Goal: Information Seeking & Learning: Learn about a topic

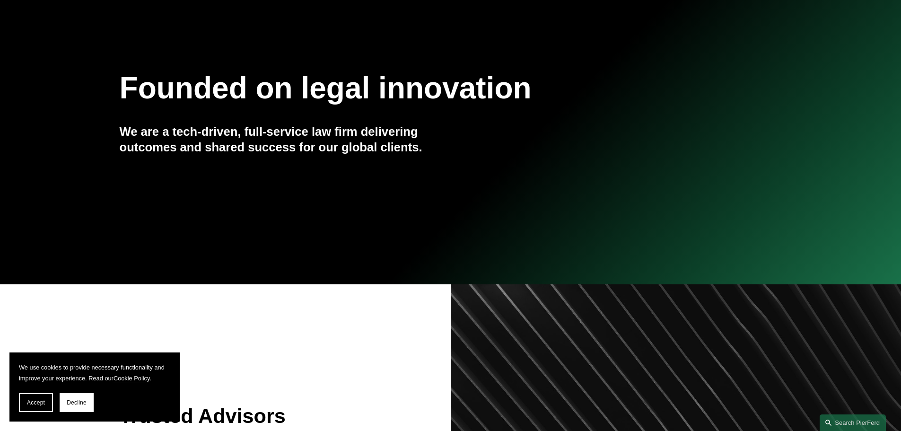
scroll to position [109, 0]
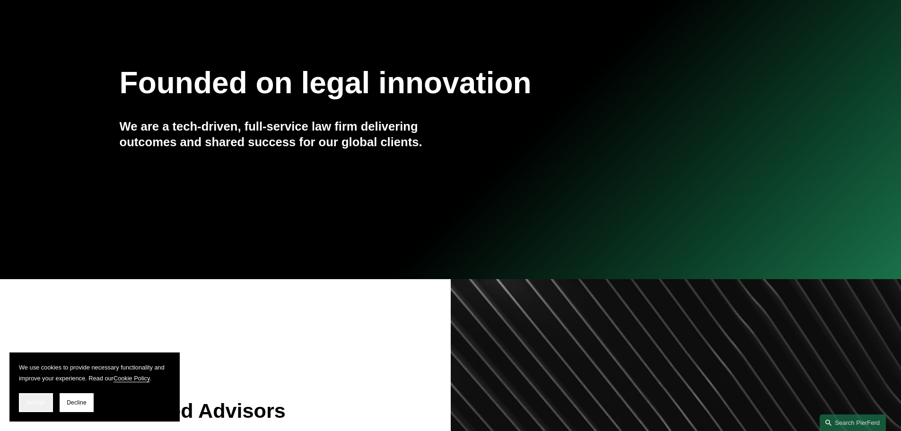
click at [36, 407] on button "Accept" at bounding box center [36, 402] width 34 height 19
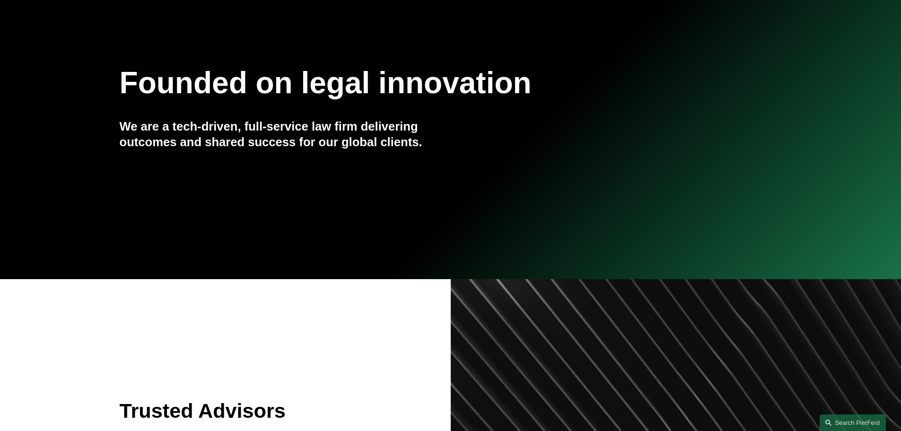
scroll to position [0, 0]
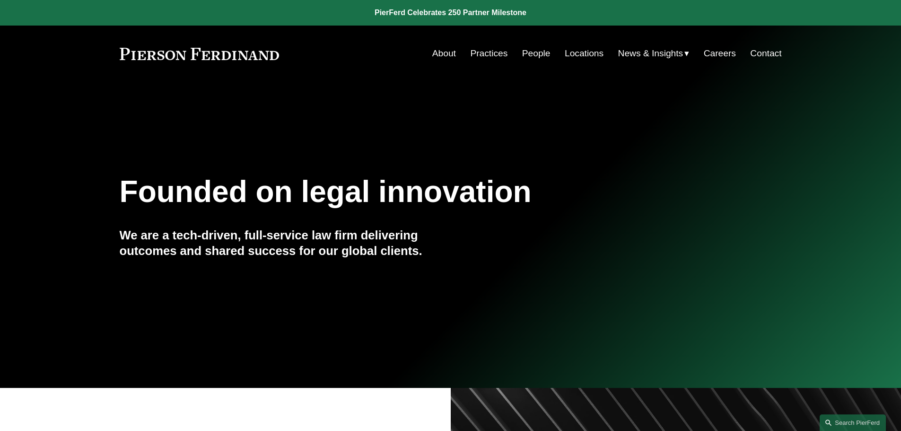
drag, startPoint x: 901, startPoint y: 49, endPoint x: 903, endPoint y: 81, distance: 32.2
drag, startPoint x: 873, startPoint y: 42, endPoint x: 751, endPoint y: -44, distance: 149.6
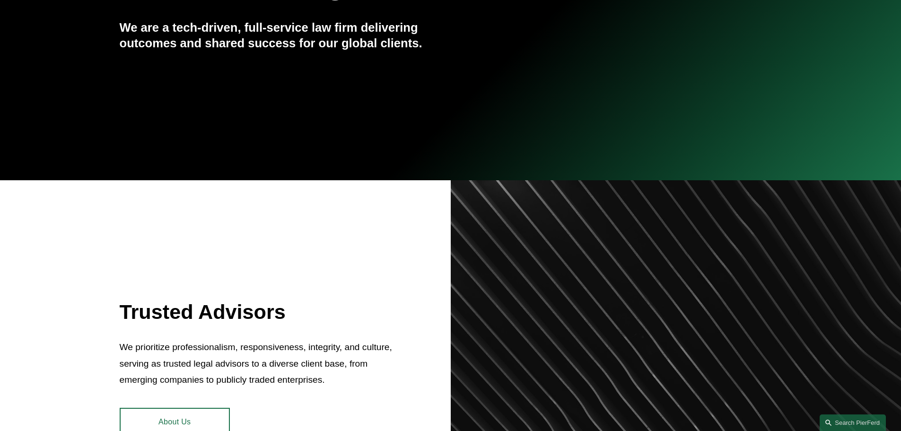
scroll to position [225, 0]
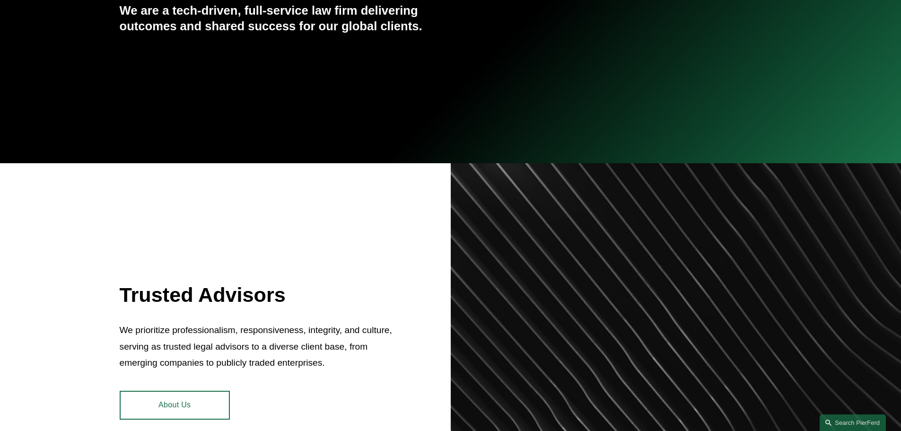
click at [193, 395] on link "About Us" at bounding box center [175, 405] width 110 height 28
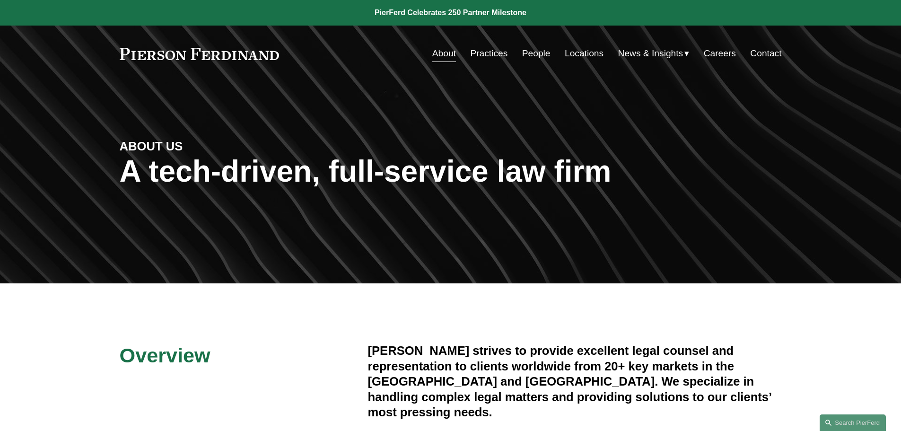
click at [544, 54] on link "People" at bounding box center [536, 53] width 28 height 18
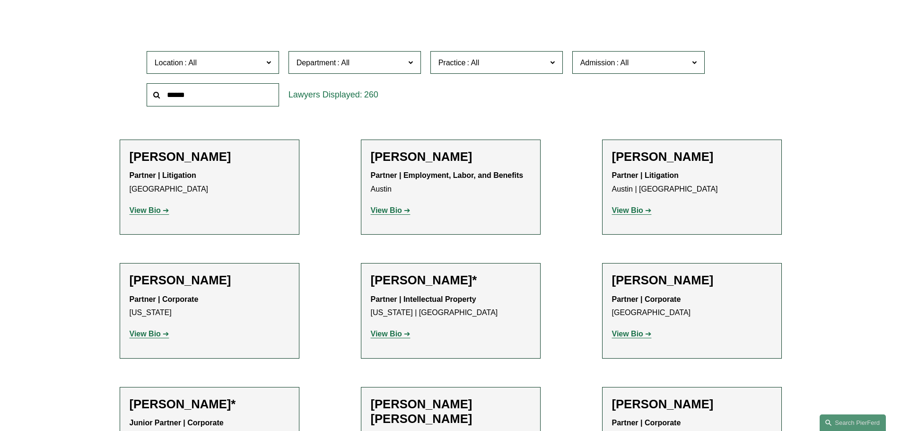
scroll to position [110, 0]
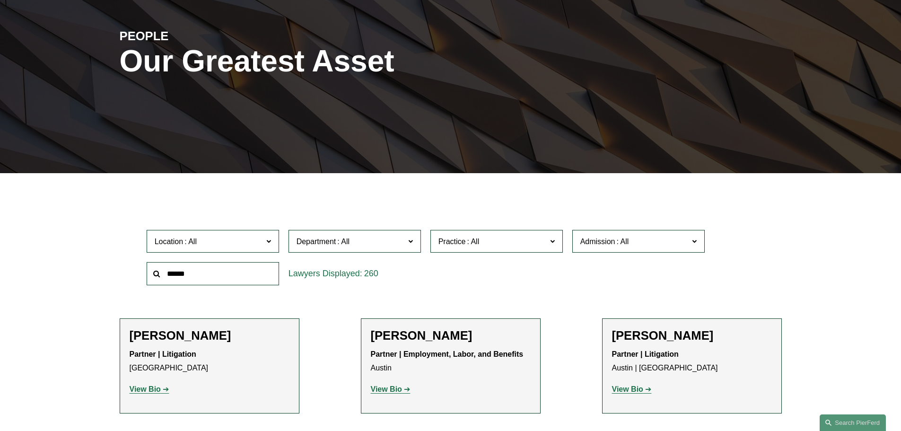
click at [266, 242] on span at bounding box center [268, 241] width 5 height 12
click at [186, 239] on span at bounding box center [190, 241] width 15 height 8
click at [240, 237] on span "Location" at bounding box center [209, 241] width 108 height 13
click at [0, 0] on link "[GEOGRAPHIC_DATA]" at bounding box center [0, 0] width 0 height 0
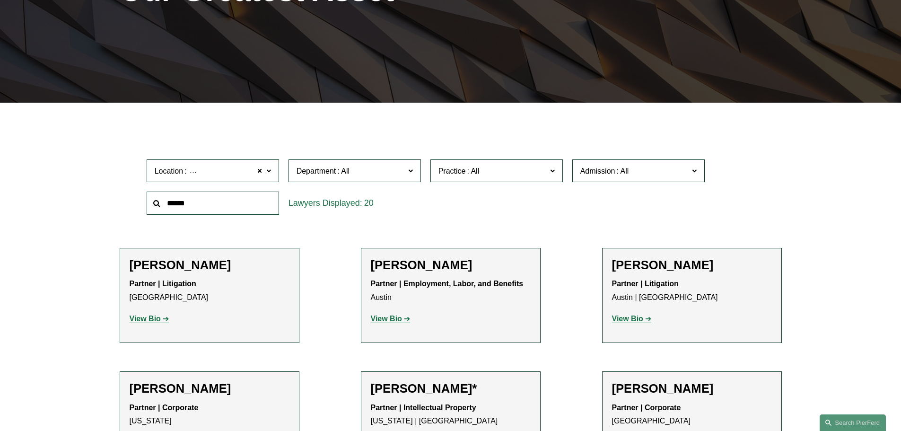
scroll to position [189, 0]
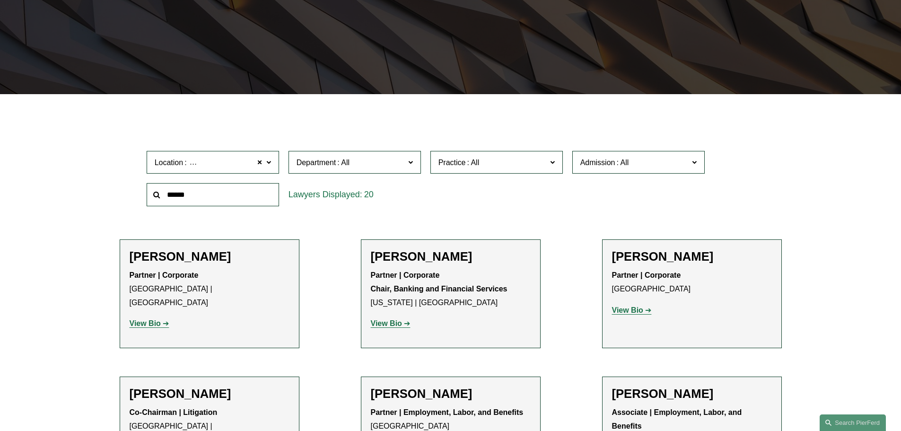
click at [211, 396] on h2 "[PERSON_NAME]" at bounding box center [210, 393] width 160 height 15
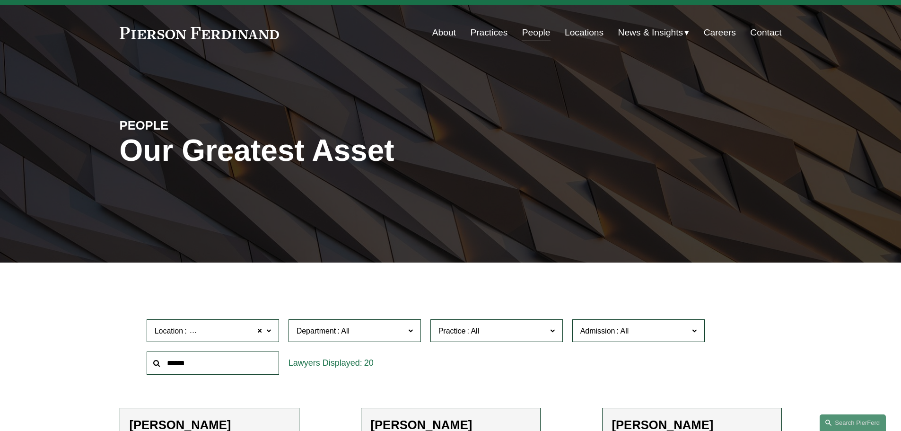
scroll to position [0, 0]
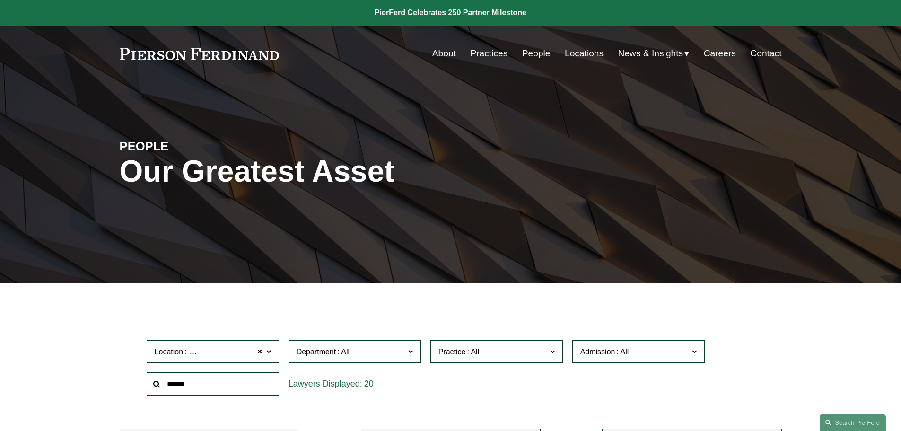
click at [486, 52] on link "Practices" at bounding box center [488, 53] width 37 height 18
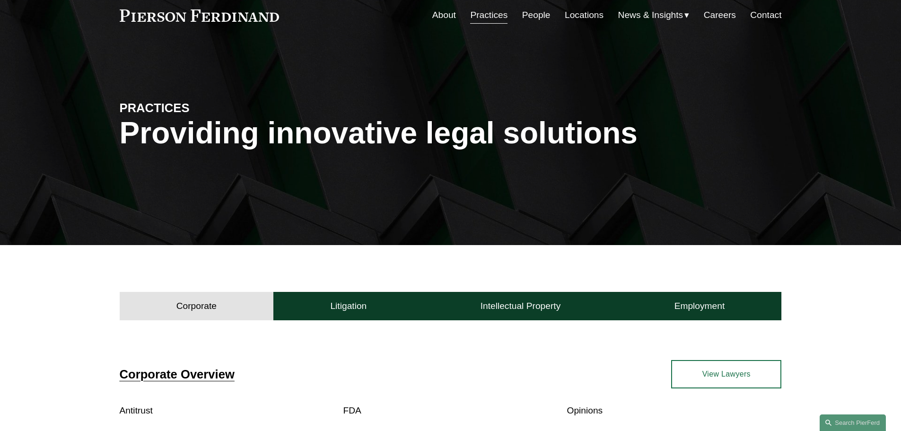
scroll to position [41, 0]
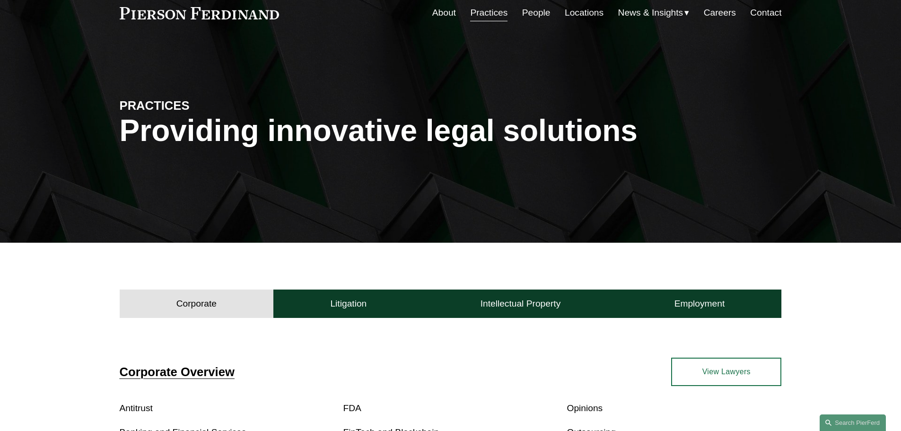
click at [570, 14] on link "Locations" at bounding box center [584, 13] width 39 height 18
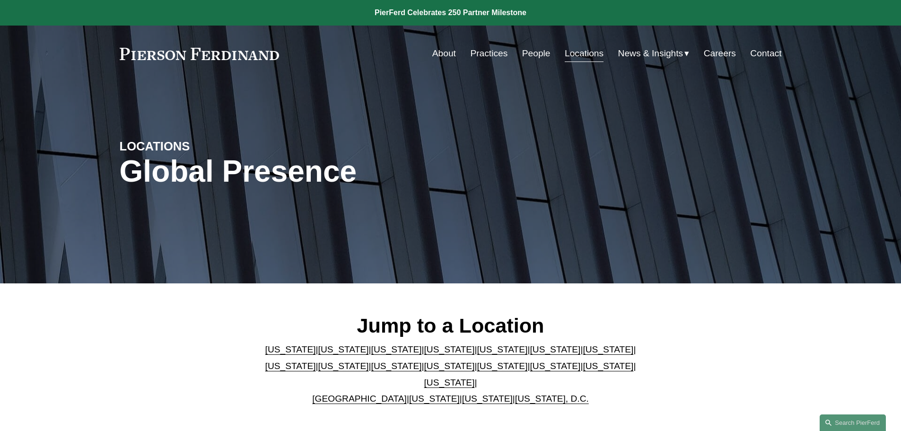
click at [576, 50] on link "Locations" at bounding box center [584, 53] width 39 height 18
click at [472, 53] on link "Practices" at bounding box center [488, 53] width 37 height 18
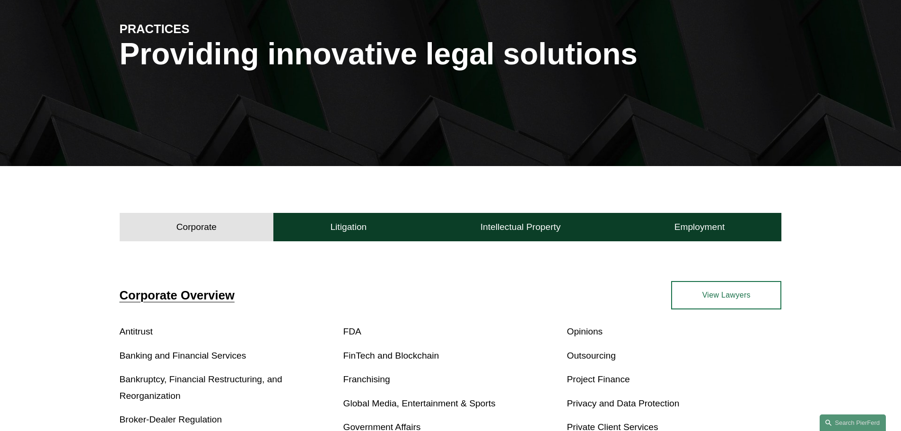
scroll to position [102, 0]
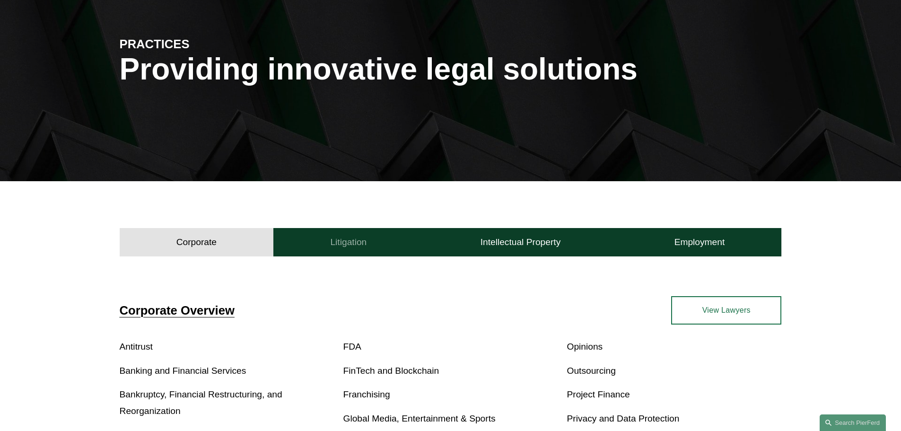
click at [351, 248] on button "Litigation" at bounding box center [348, 242] width 150 height 28
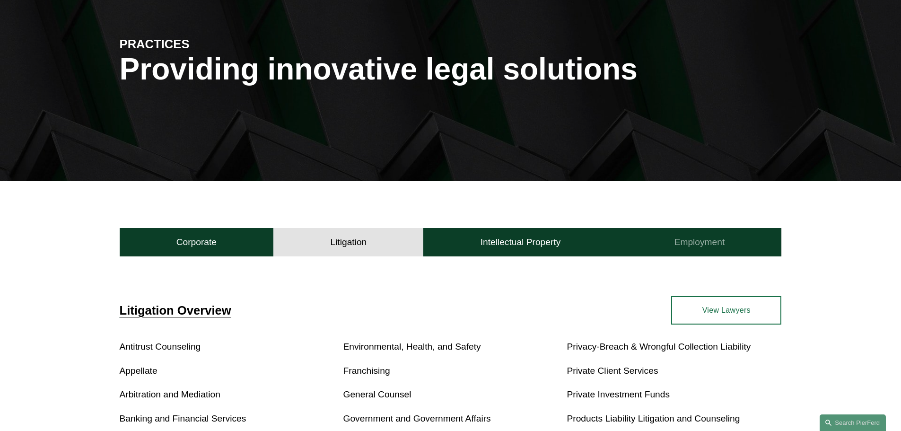
click at [694, 246] on h4 "Employment" at bounding box center [699, 241] width 51 height 11
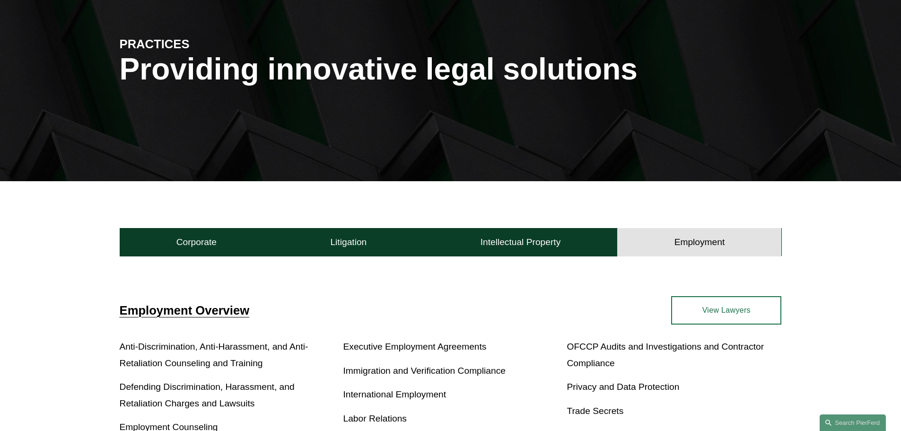
click at [723, 312] on link "View Lawyers" at bounding box center [726, 310] width 110 height 28
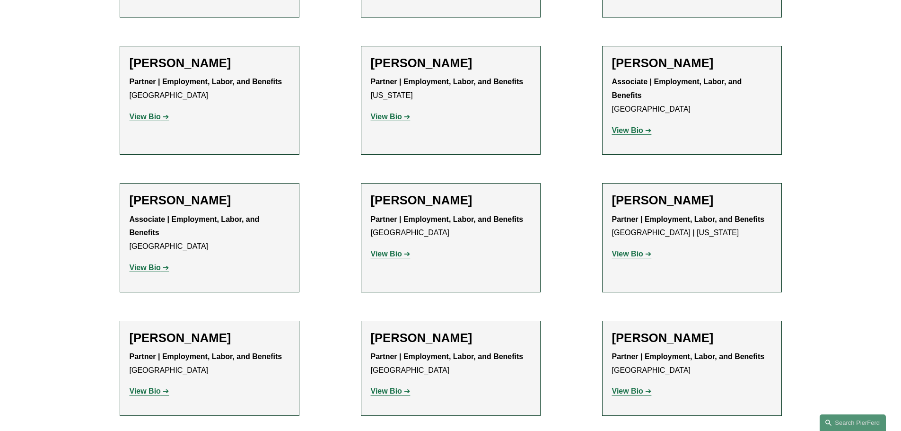
scroll to position [987, 0]
